Goal: Task Accomplishment & Management: Manage account settings

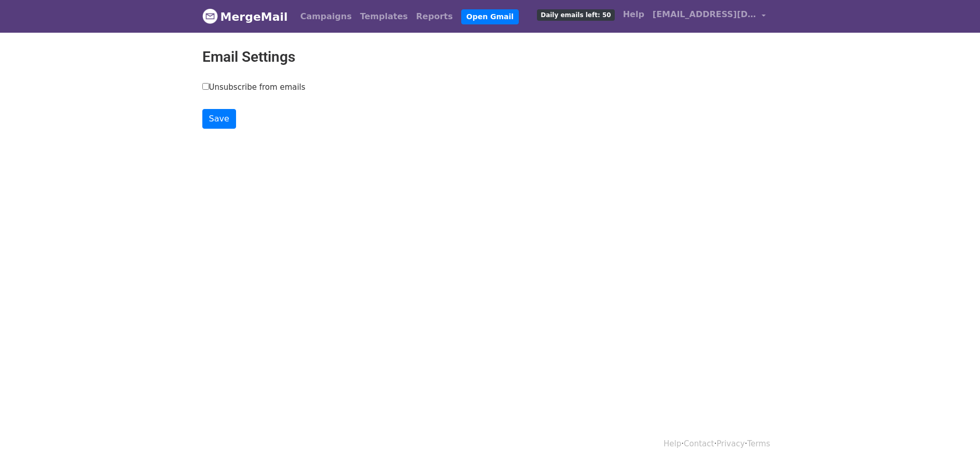
click at [218, 87] on label "Unsubscribe from emails" at bounding box center [253, 87] width 103 height 12
click at [209, 87] on input "Unsubscribe from emails" at bounding box center [205, 86] width 7 height 7
checkbox input "true"
click at [224, 117] on input "Save" at bounding box center [219, 119] width 34 height 20
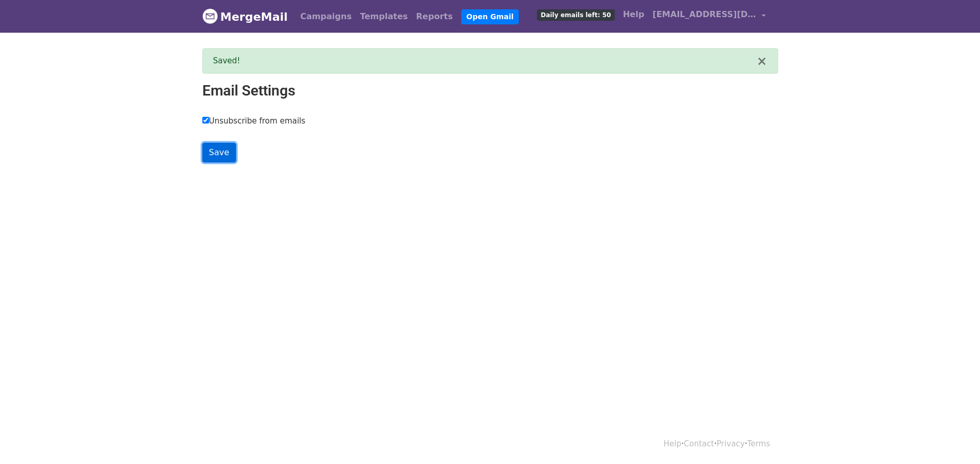
click at [228, 151] on input "Save" at bounding box center [219, 153] width 34 height 20
